Goal: Task Accomplishment & Management: Complete application form

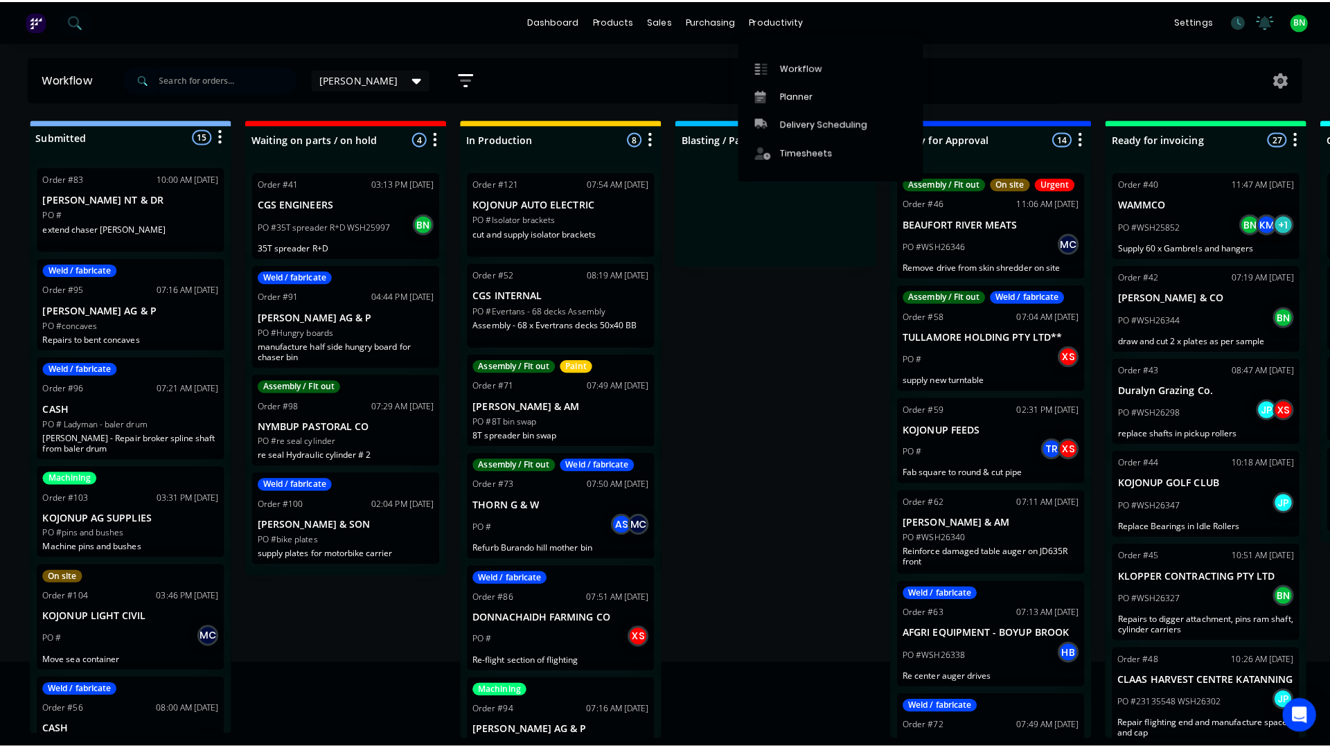
scroll to position [973, 0]
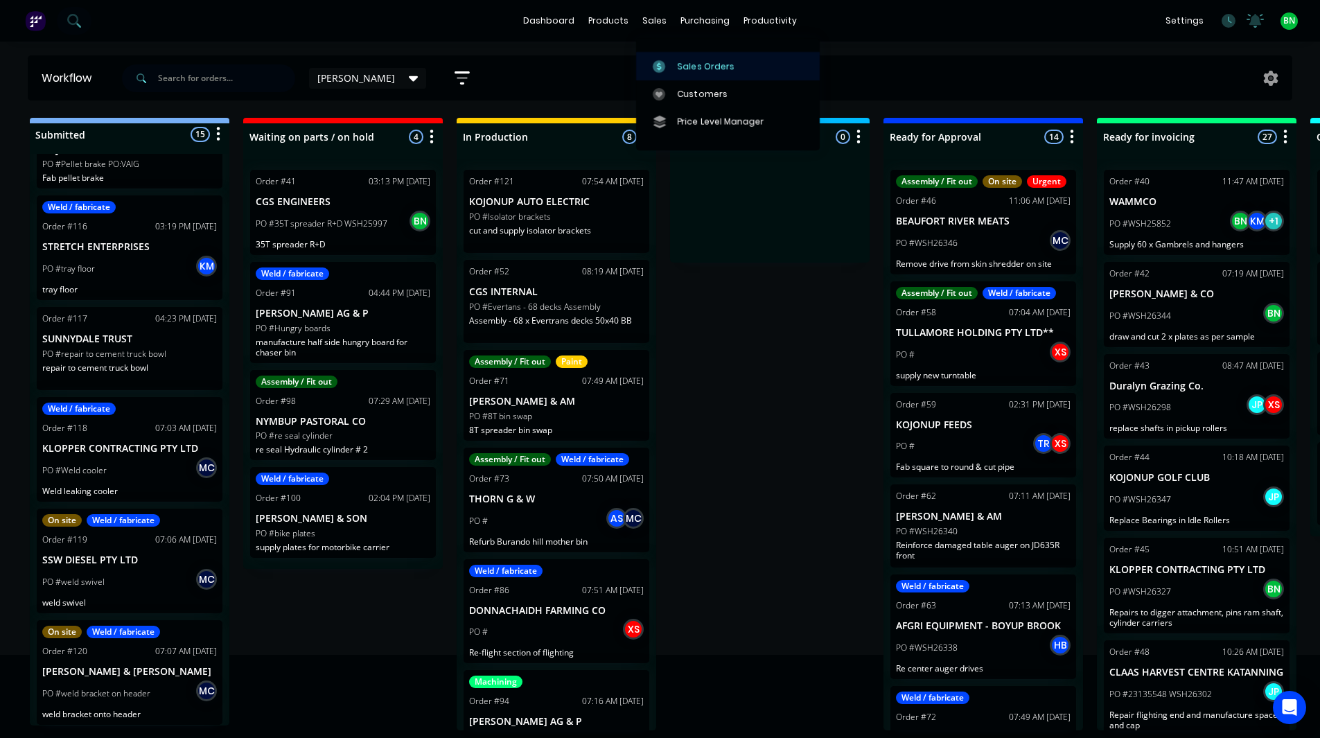
click at [678, 62] on div "Sales Orders" at bounding box center [705, 66] width 57 height 12
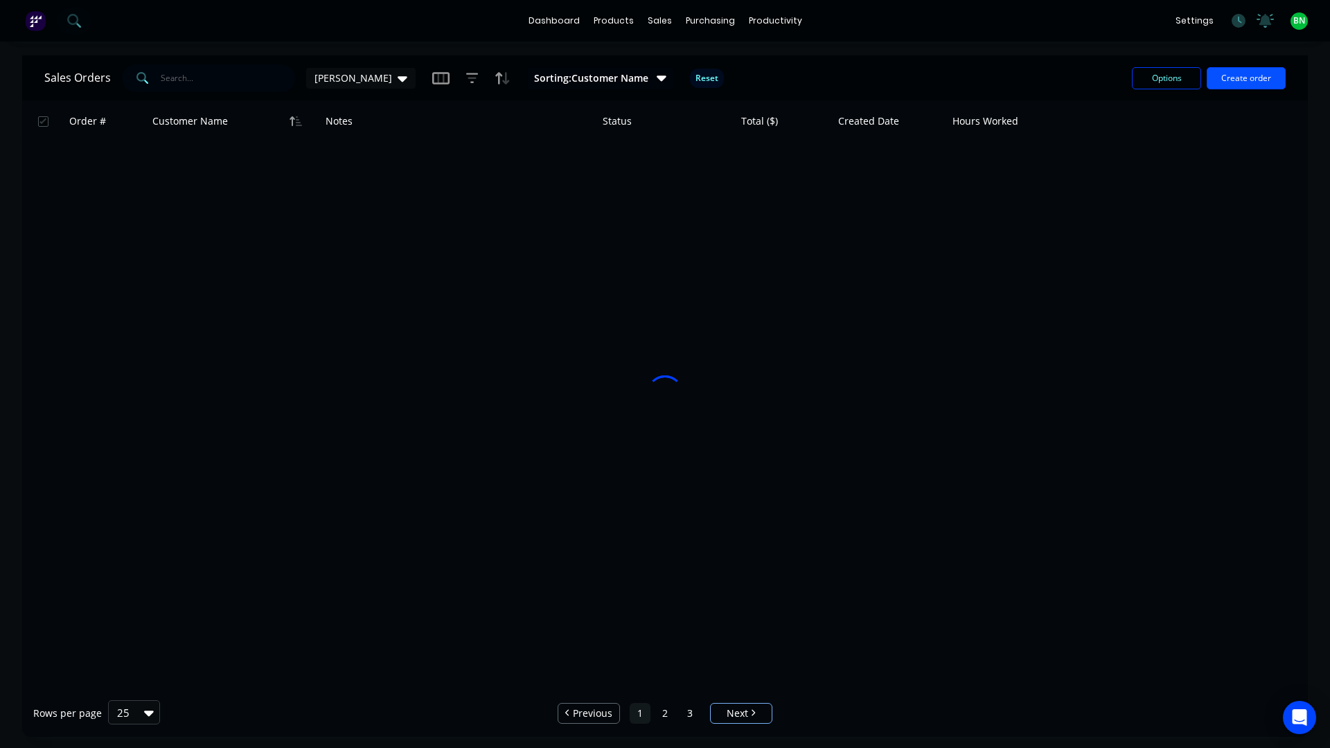
click at [1255, 73] on button "Create order" at bounding box center [1246, 78] width 79 height 22
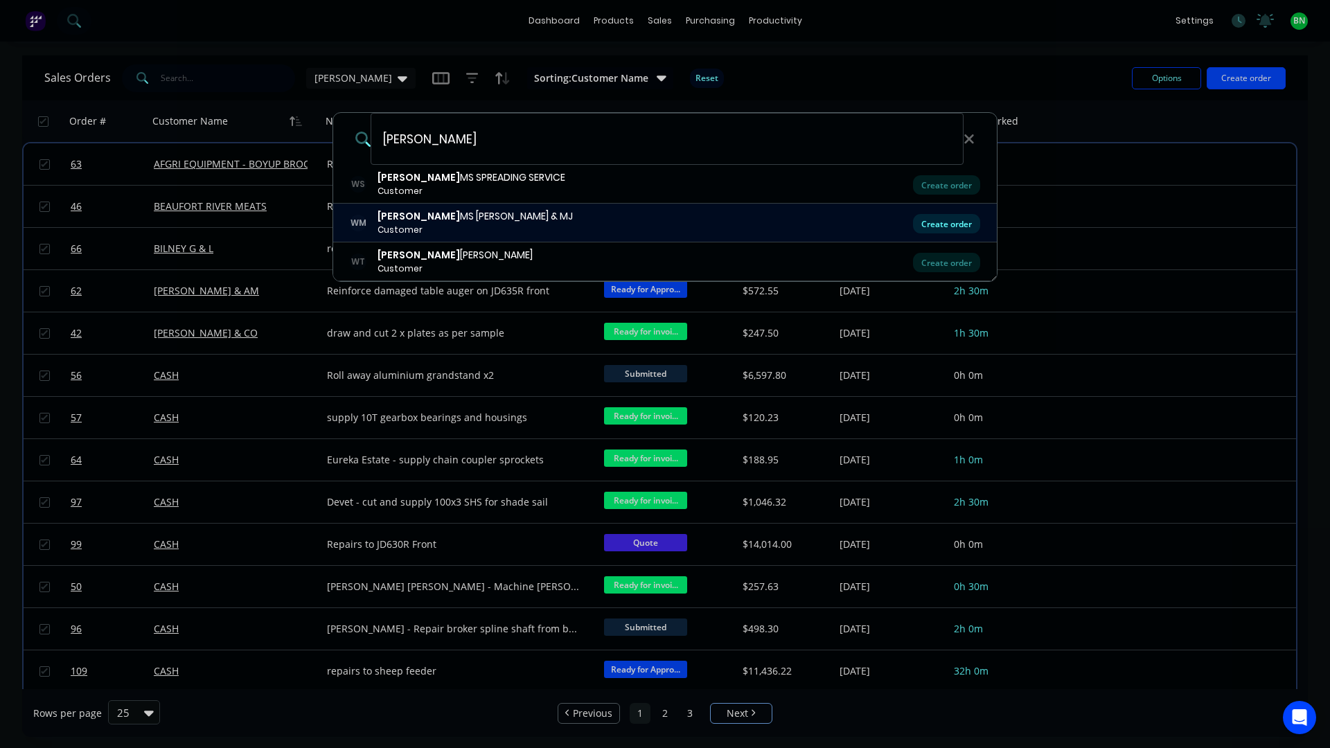
type input "[PERSON_NAME]"
click at [925, 227] on div "Create order" at bounding box center [946, 223] width 67 height 19
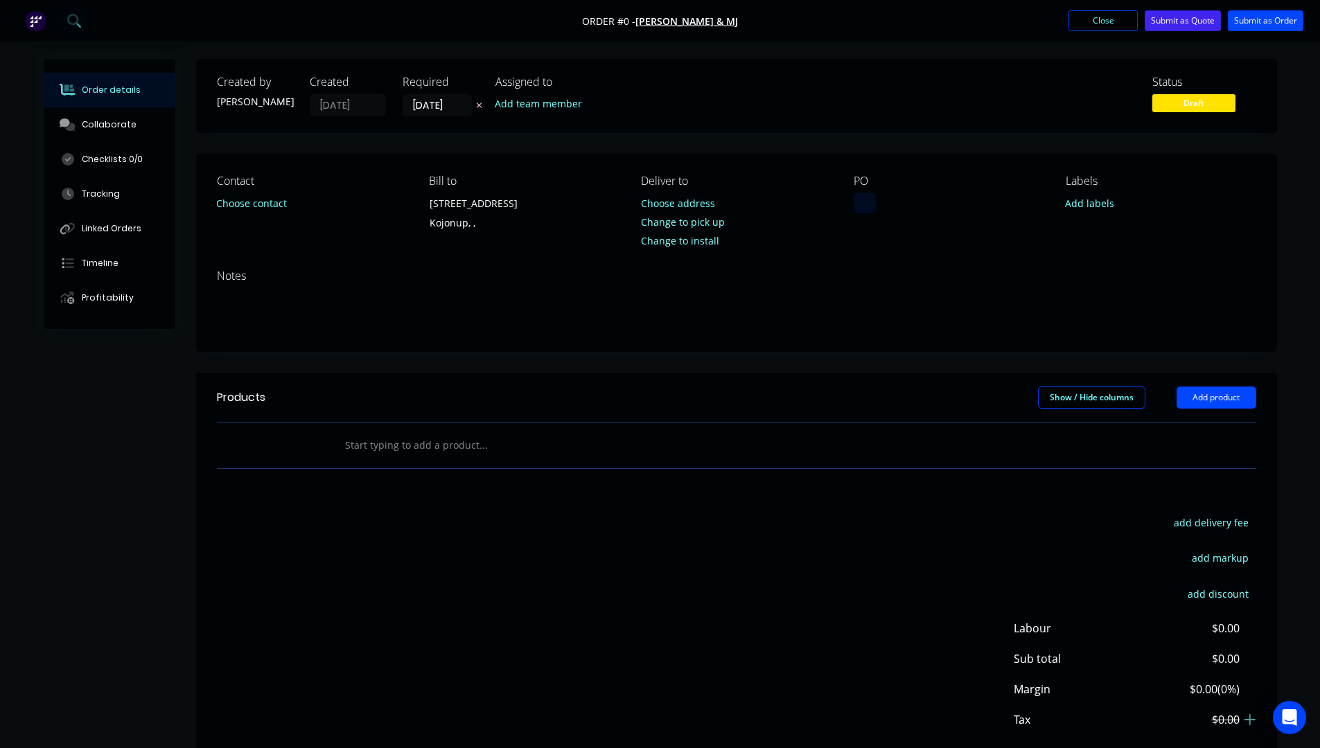
click at [872, 209] on div at bounding box center [864, 203] width 22 height 20
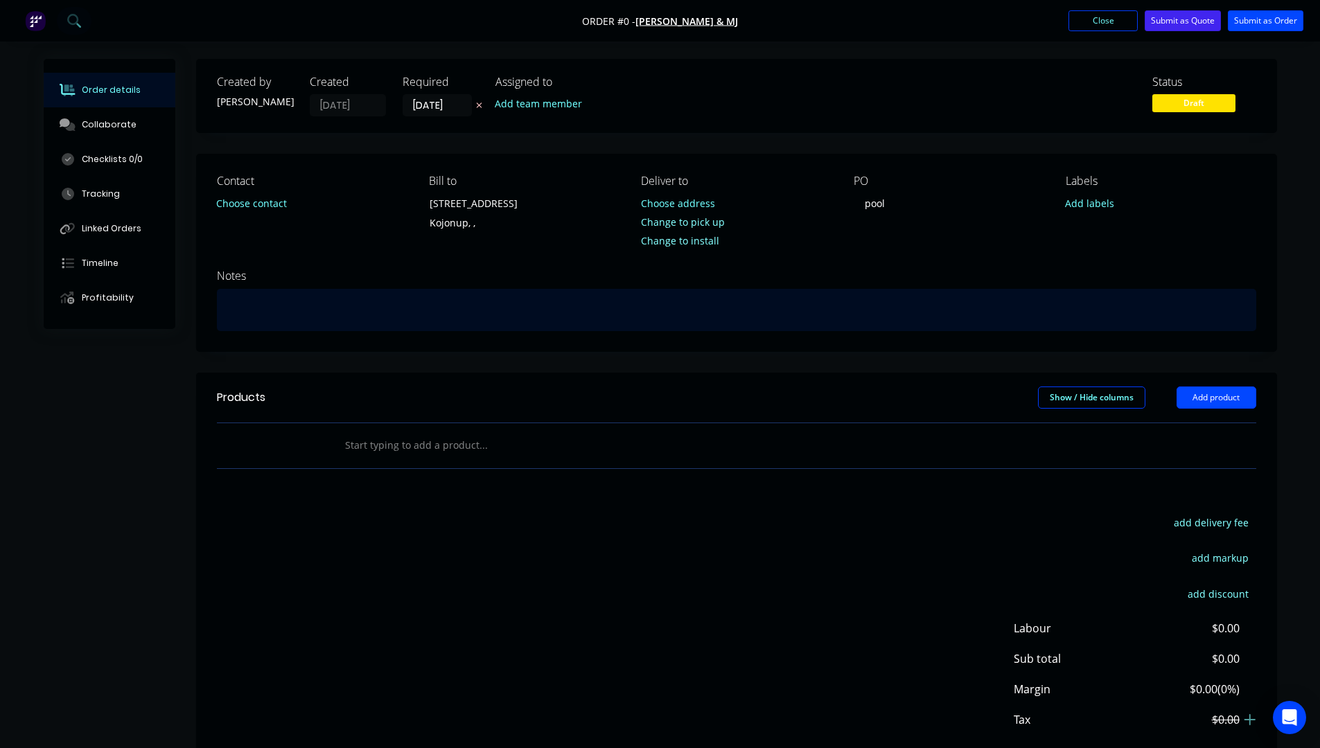
click at [405, 293] on div "Order details Collaborate Checklists 0/0 Tracking Linked Orders Timeline Profit…" at bounding box center [660, 440] width 1261 height 763
click at [290, 308] on div "Load pool onsite" at bounding box center [736, 310] width 1039 height 42
click at [286, 310] on div "Load pool onsite" at bounding box center [736, 310] width 1039 height 42
click at [452, 319] on div "Load pool on site" at bounding box center [736, 310] width 1039 height 42
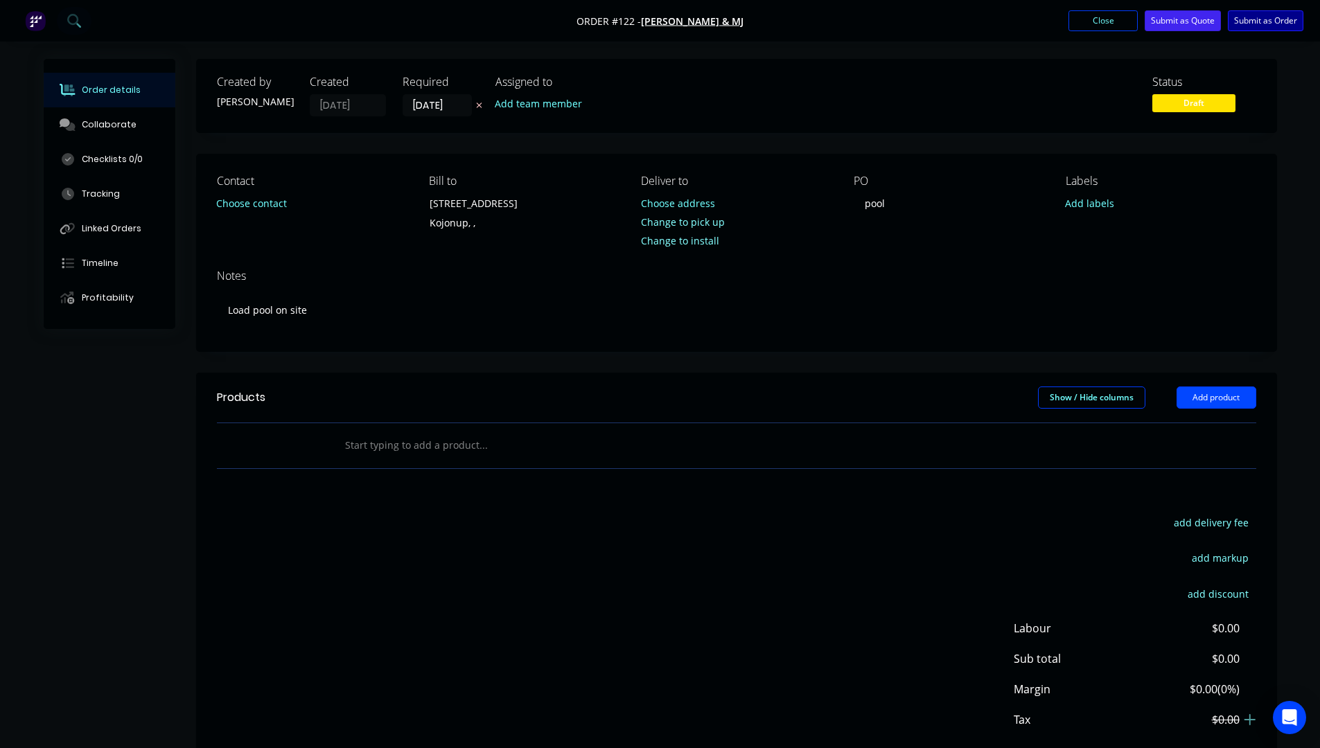
click at [1259, 19] on button "Submit as Order" at bounding box center [1266, 20] width 76 height 21
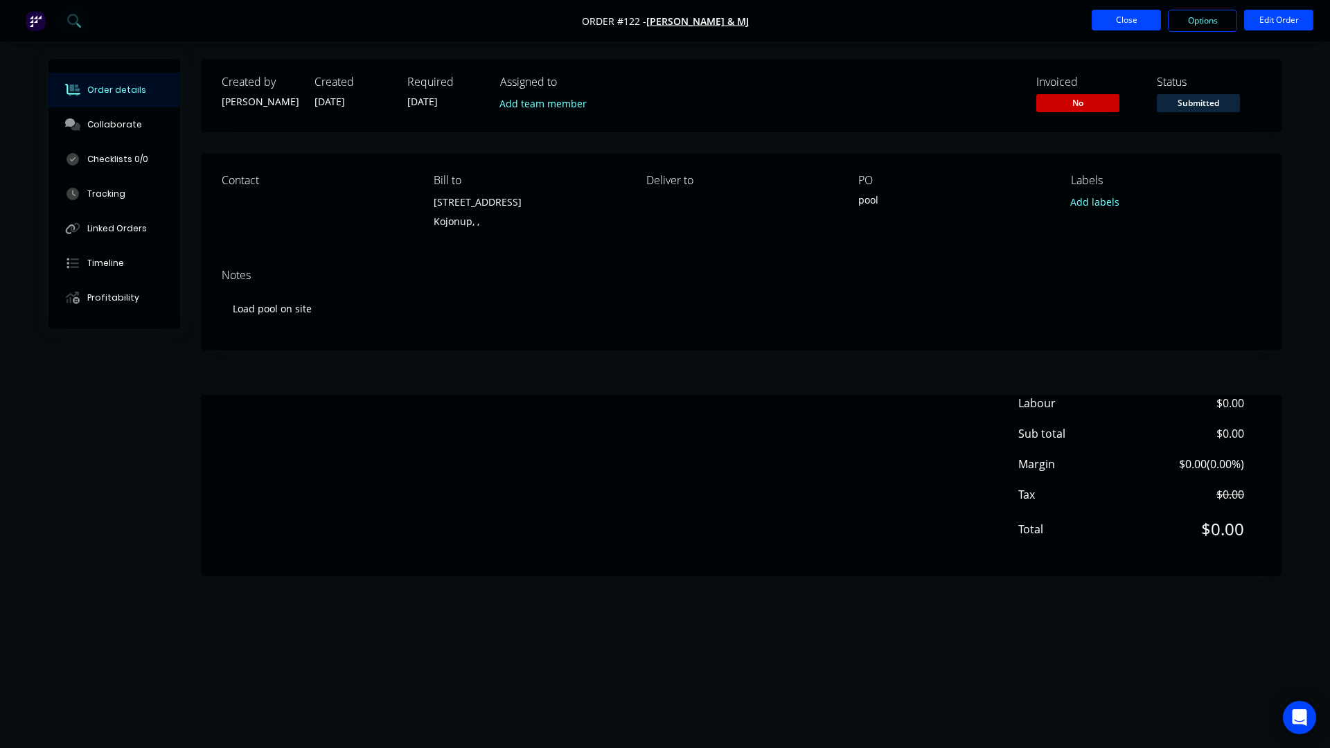
click at [1141, 22] on button "Close" at bounding box center [1126, 20] width 69 height 21
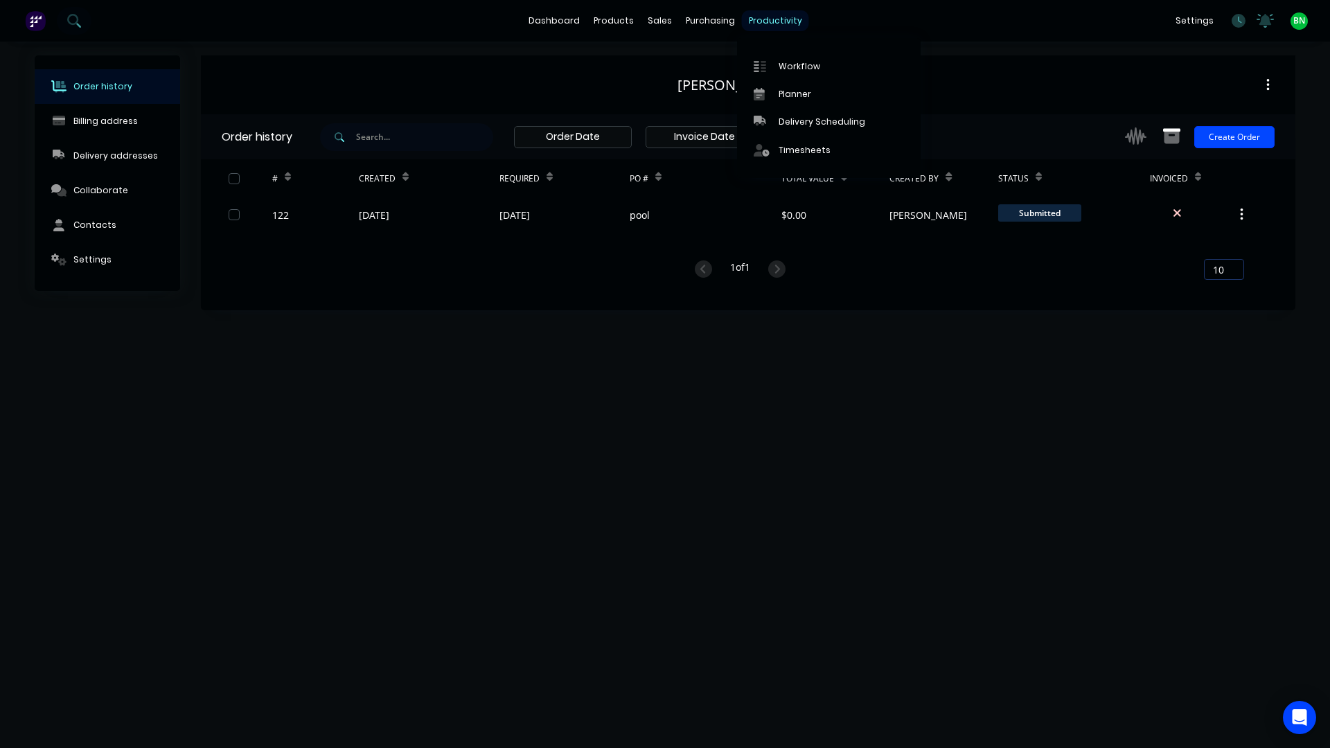
click at [757, 17] on div "productivity" at bounding box center [775, 20] width 67 height 21
click at [788, 60] on div "Workflow" at bounding box center [800, 66] width 42 height 12
